Goal: Information Seeking & Learning: Learn about a topic

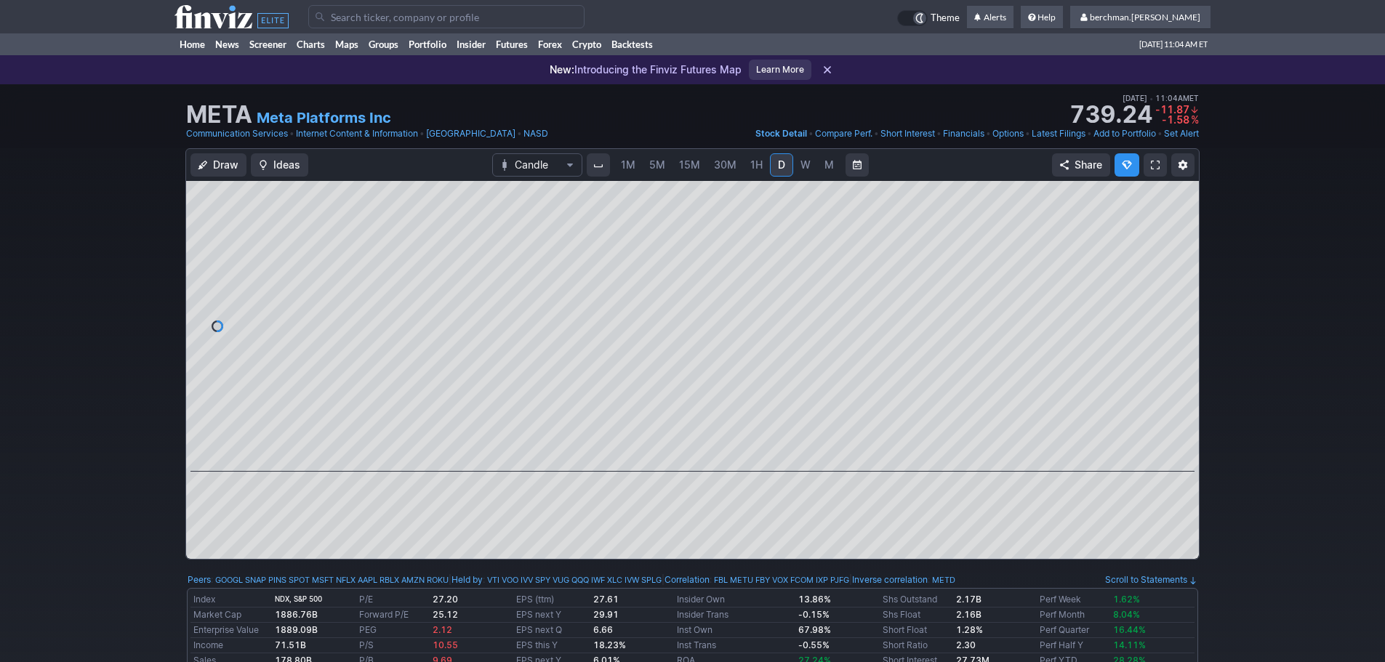
click at [665, 164] on link "5M" at bounding box center [657, 164] width 29 height 23
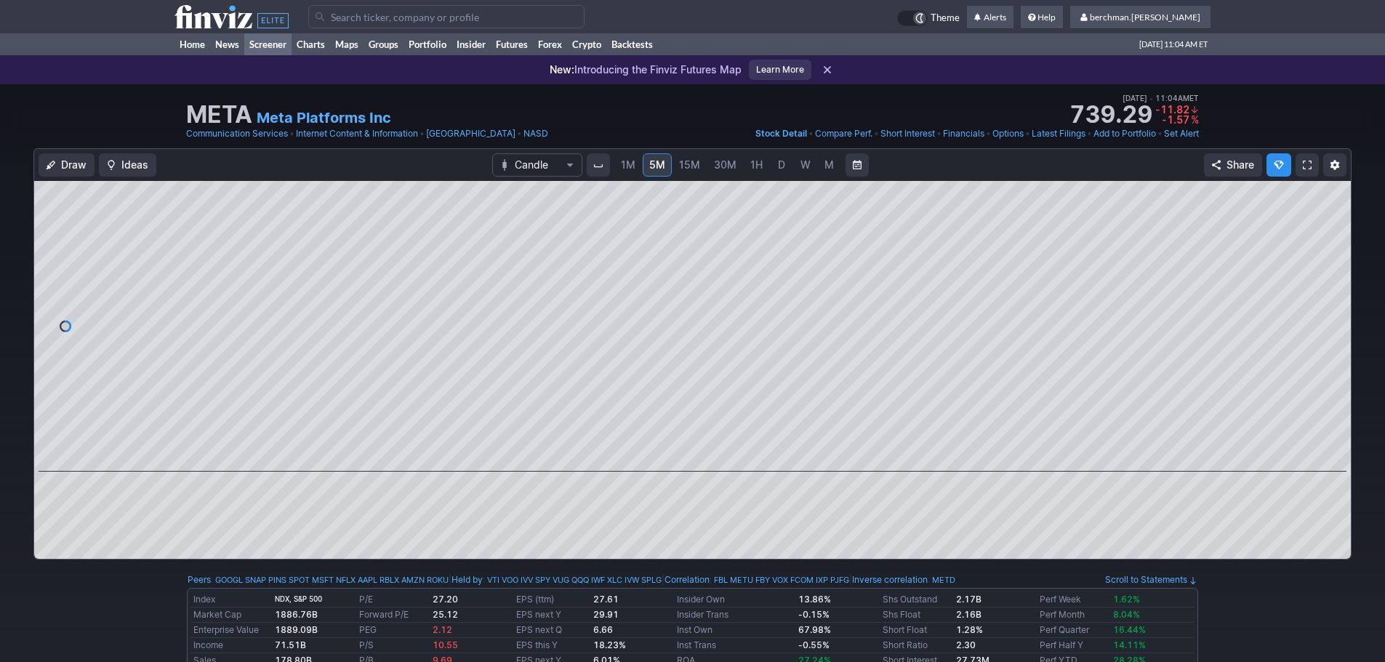
click at [268, 49] on link "Screener" at bounding box center [267, 44] width 47 height 22
